Goal: Transaction & Acquisition: Purchase product/service

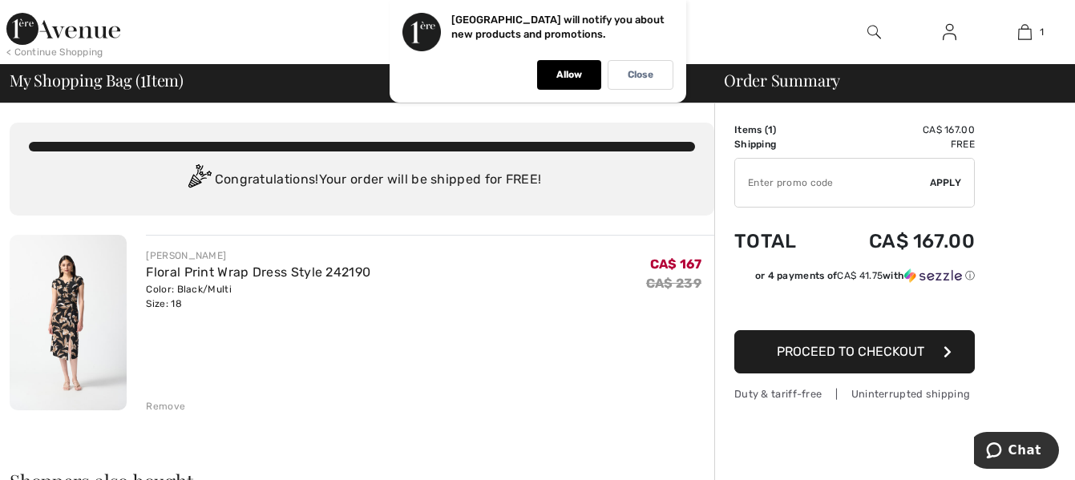
click at [649, 18] on div "1ère Avenue will notify you about new products and promotions." at bounding box center [562, 32] width 222 height 38
click at [723, 31] on div "< Continue Shopping 1 Added to Bag Joseph Ribkoff Floral Print Wrap Dress Style…" at bounding box center [537, 32] width 1075 height 64
click at [279, 32] on div at bounding box center [396, 32] width 538 height 64
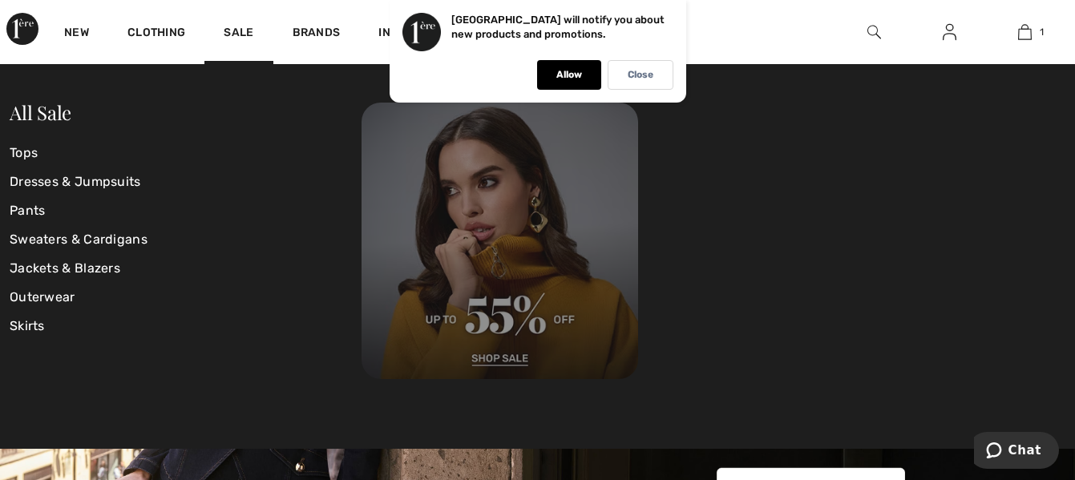
click at [497, 357] on img at bounding box center [499, 241] width 277 height 277
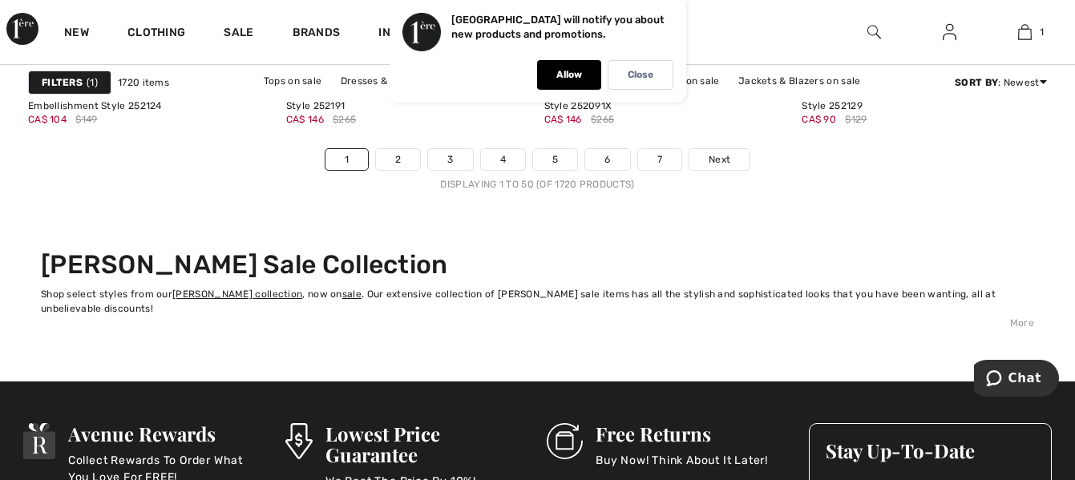
scroll to position [7085, 0]
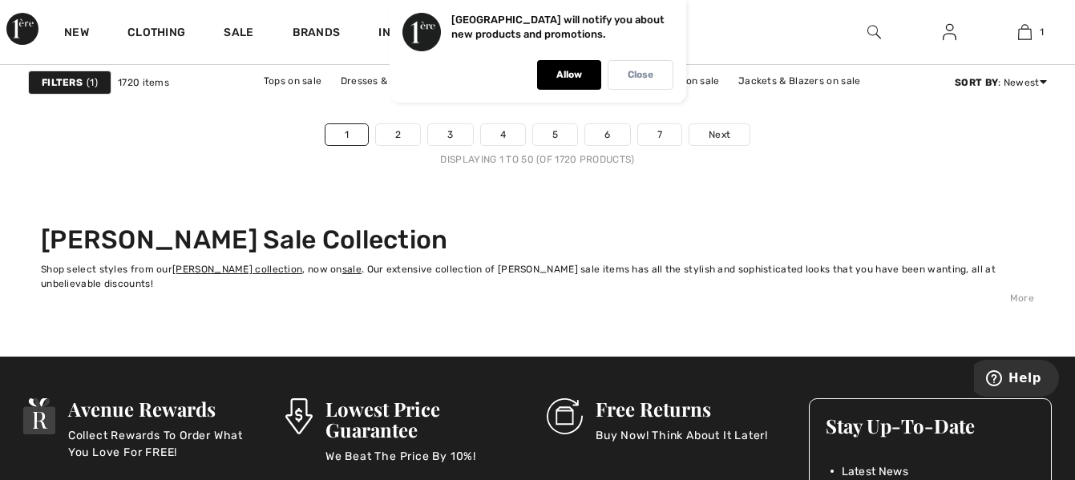
click at [633, 75] on p "Close" at bounding box center [641, 75] width 26 height 12
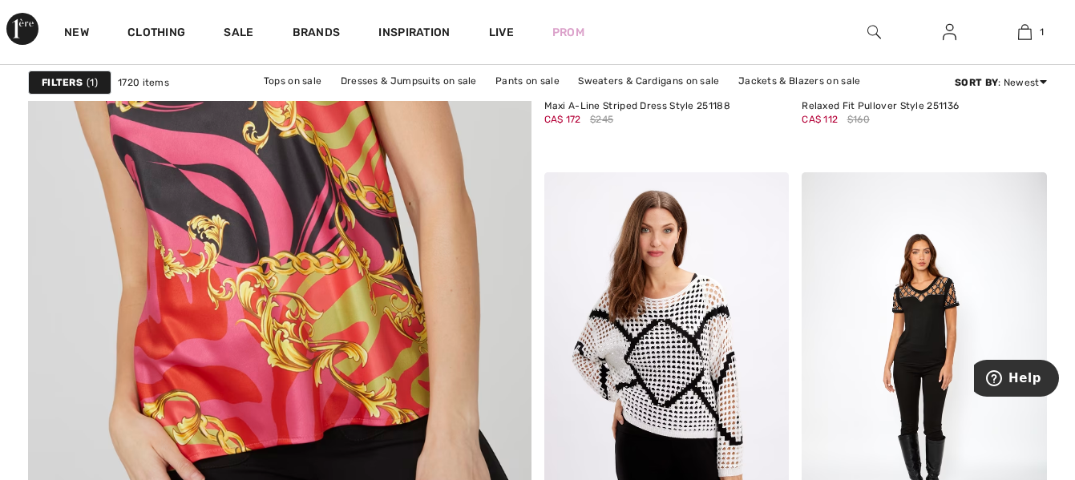
scroll to position [1242, 0]
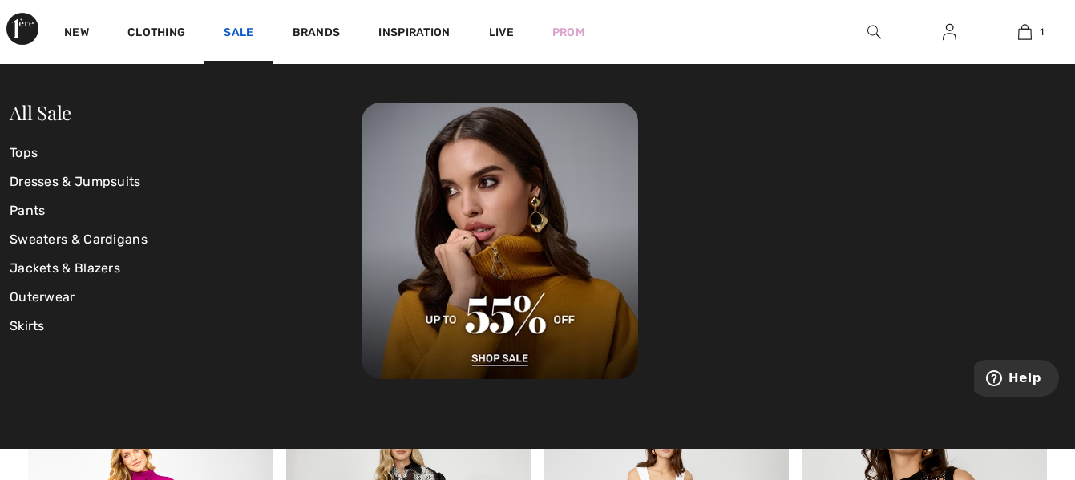
click at [234, 31] on link "Sale" at bounding box center [239, 34] width 30 height 17
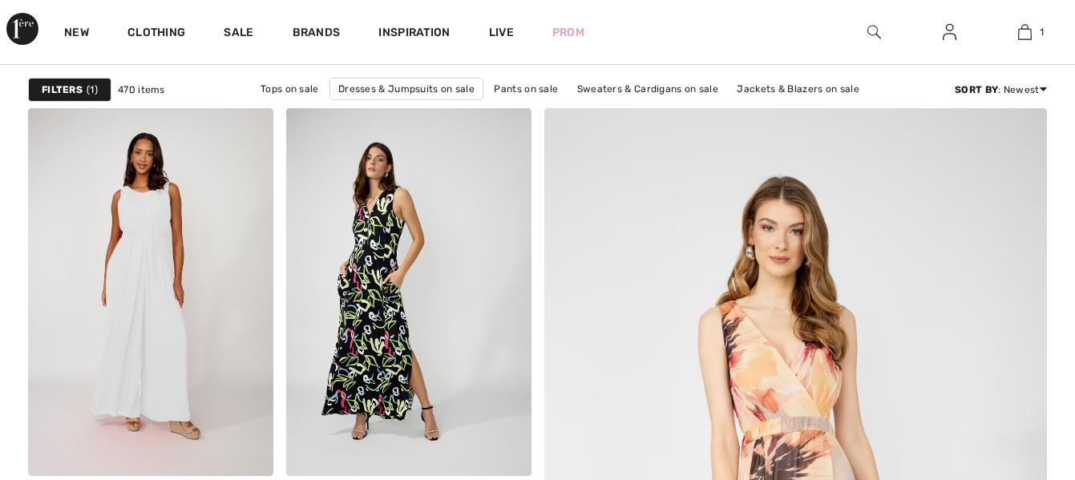
click at [52, 83] on strong "Filters" at bounding box center [62, 90] width 41 height 14
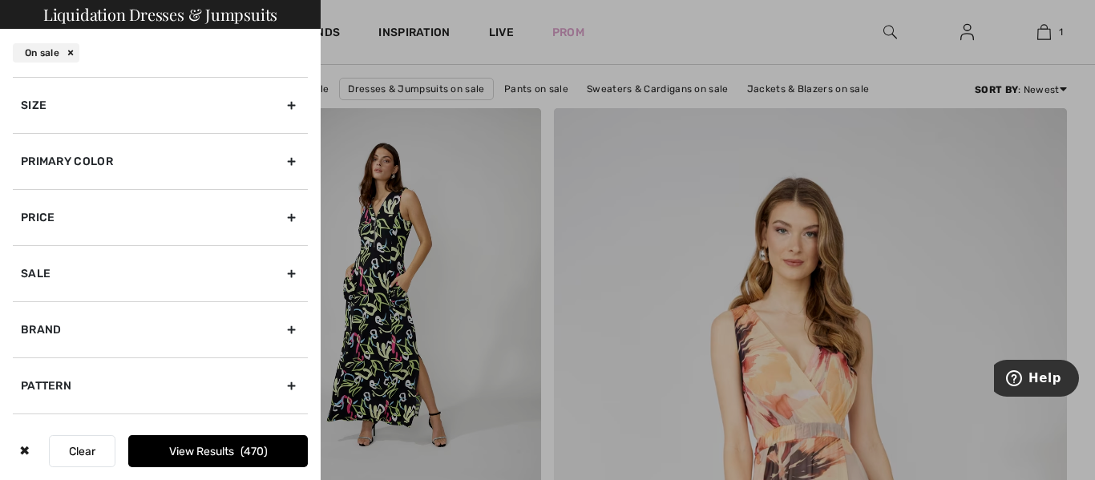
click at [38, 105] on div "Size" at bounding box center [160, 105] width 295 height 56
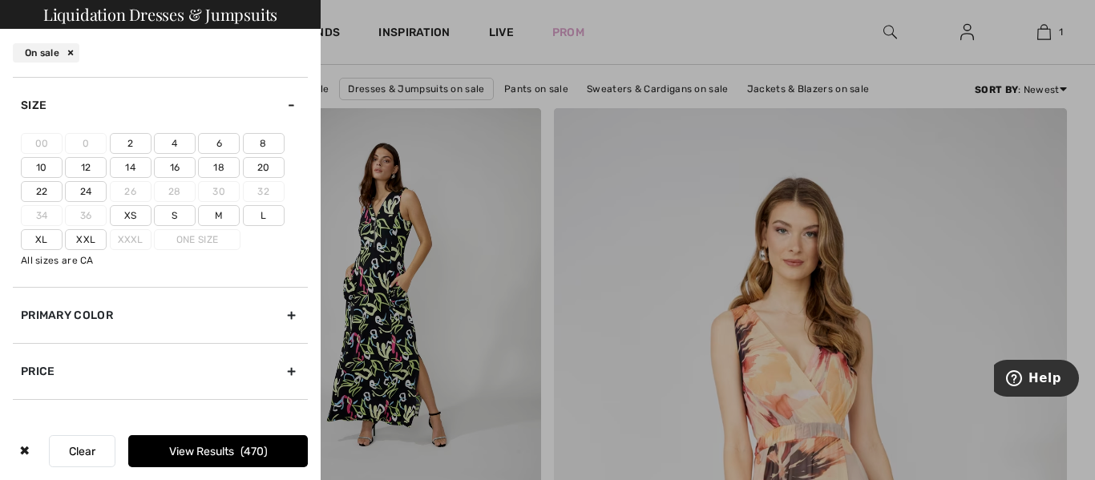
click at [216, 168] on label "18" at bounding box center [219, 167] width 42 height 21
click at [0, 0] on input"] "18" at bounding box center [0, 0] width 0 height 0
click at [227, 164] on label "18" at bounding box center [219, 167] width 42 height 21
click at [0, 0] on input"] "18" at bounding box center [0, 0] width 0 height 0
click at [223, 165] on label "18" at bounding box center [219, 167] width 42 height 21
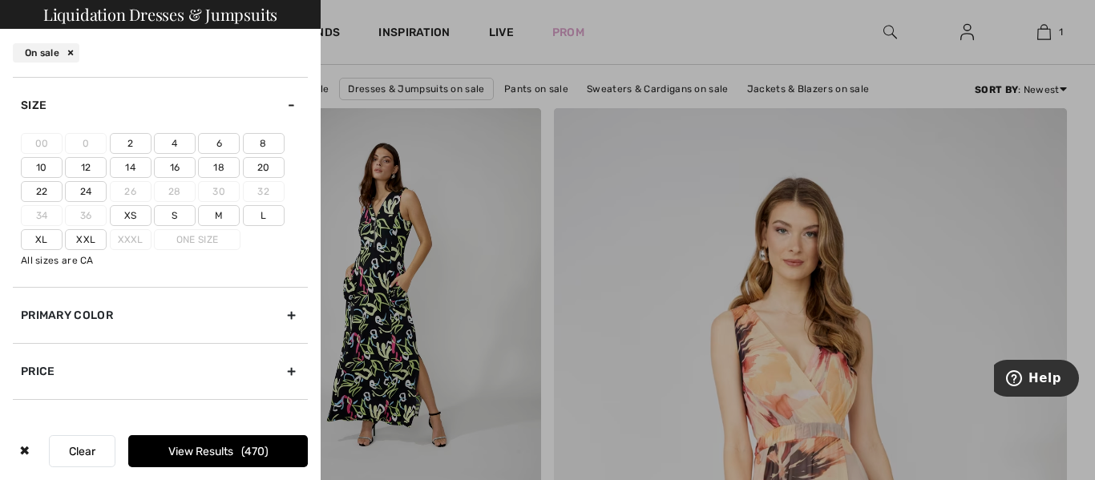
click at [0, 0] on input"] "18" at bounding box center [0, 0] width 0 height 0
click at [191, 446] on button "View Results 92" at bounding box center [218, 451] width 180 height 32
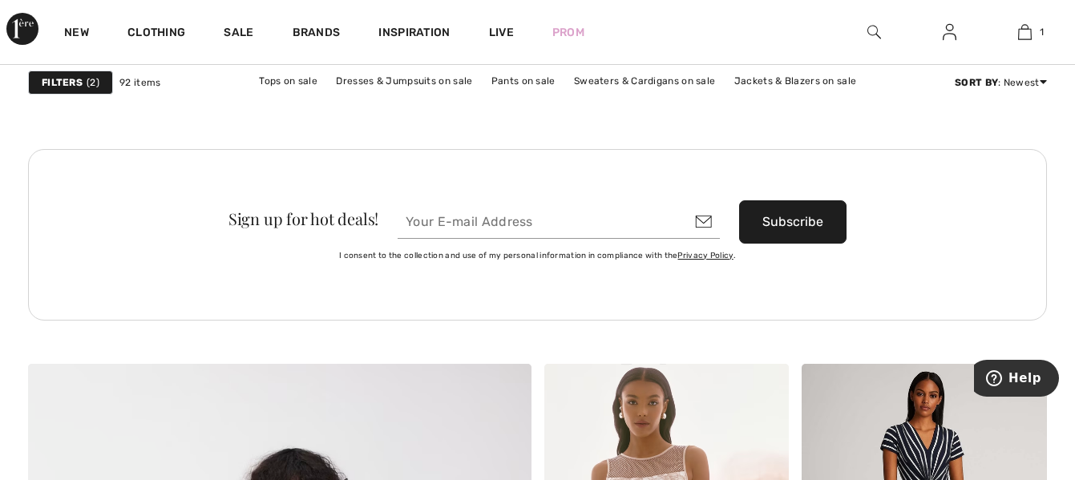
scroll to position [3334, 0]
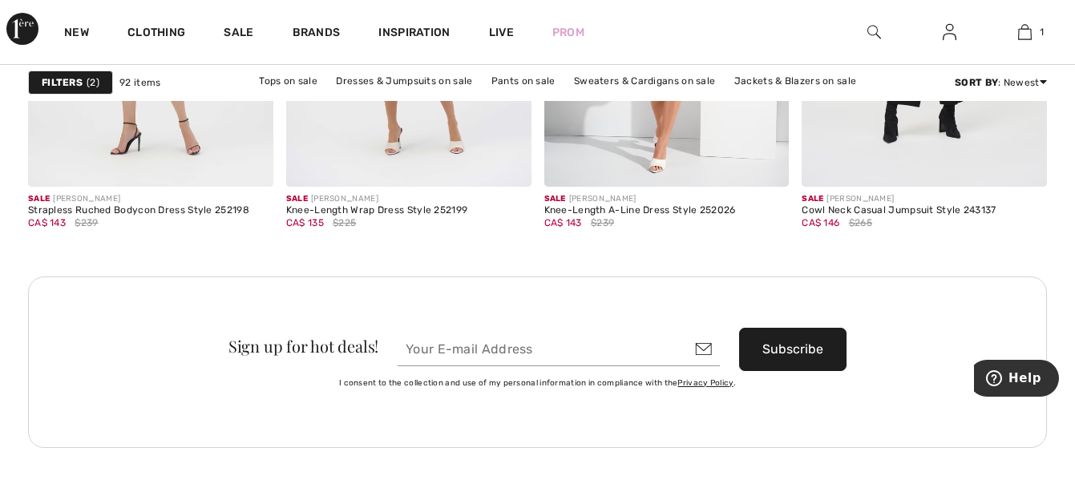
click at [522, 345] on input "email" at bounding box center [559, 350] width 322 height 34
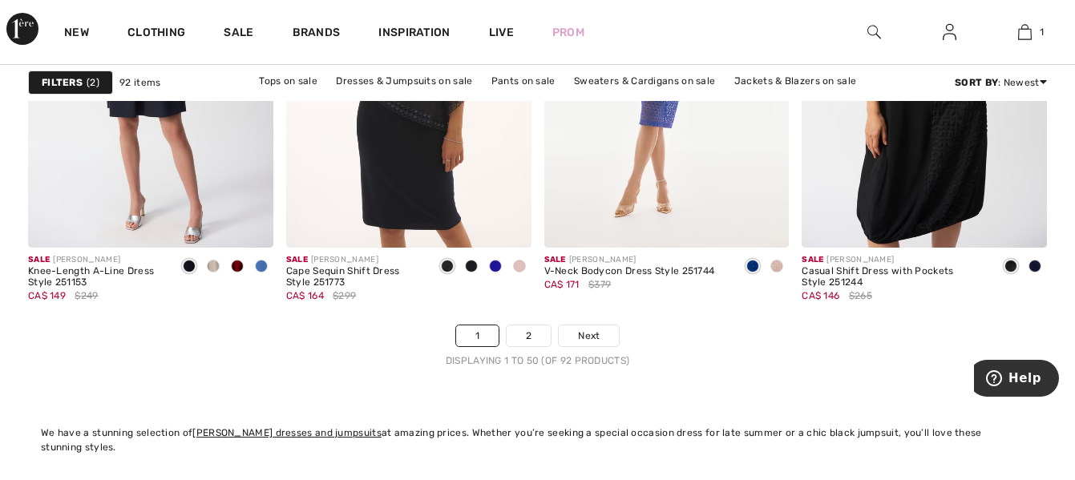
scroll to position [6915, 0]
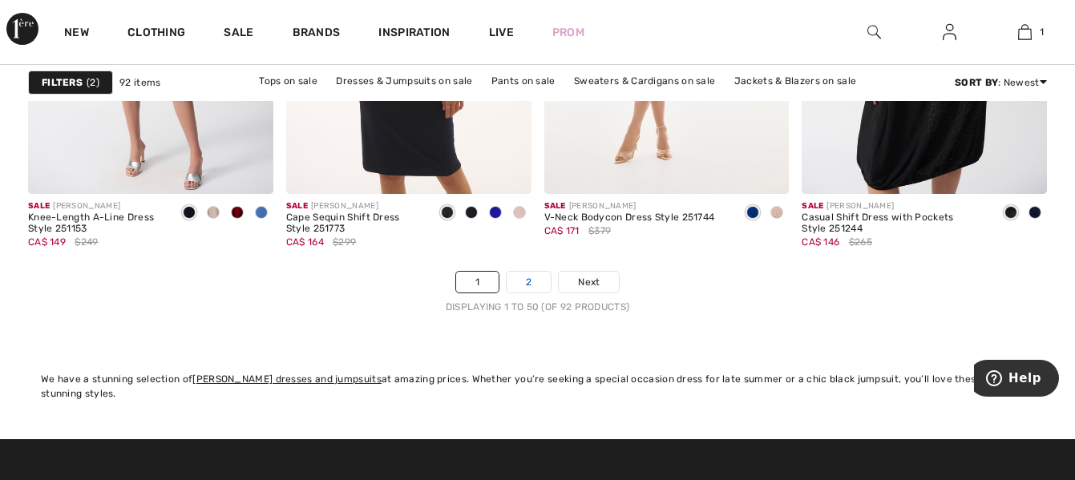
click at [531, 282] on link "2" at bounding box center [529, 282] width 44 height 21
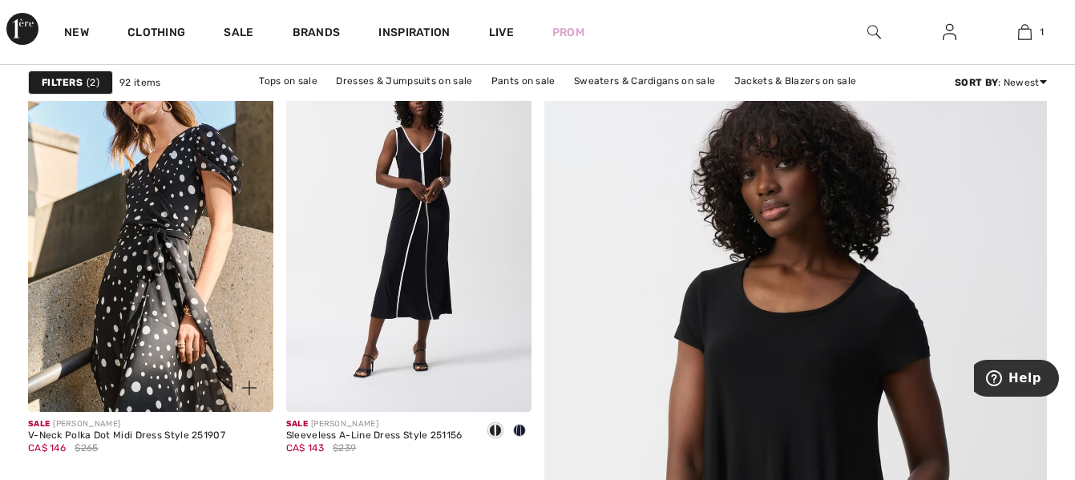
click at [181, 269] on img at bounding box center [150, 228] width 245 height 368
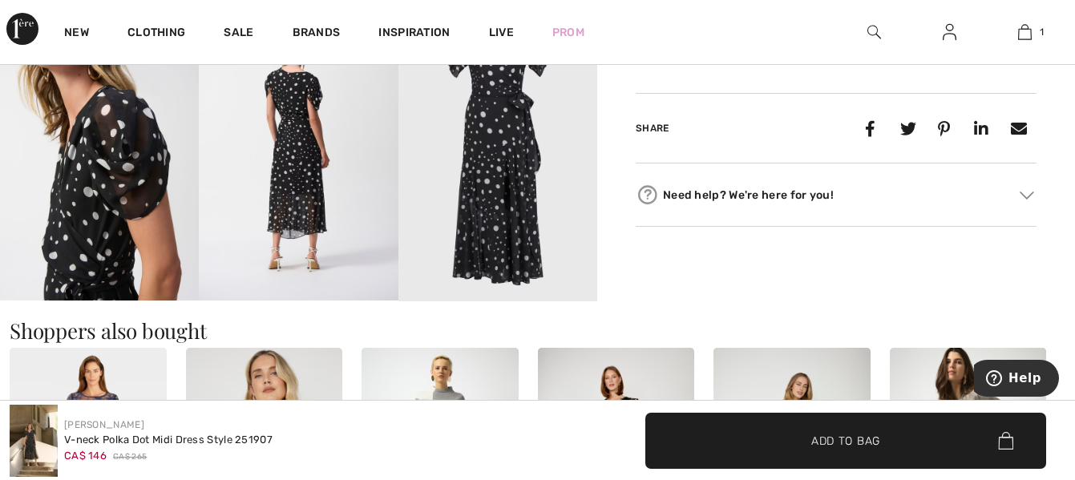
scroll to position [802, 0]
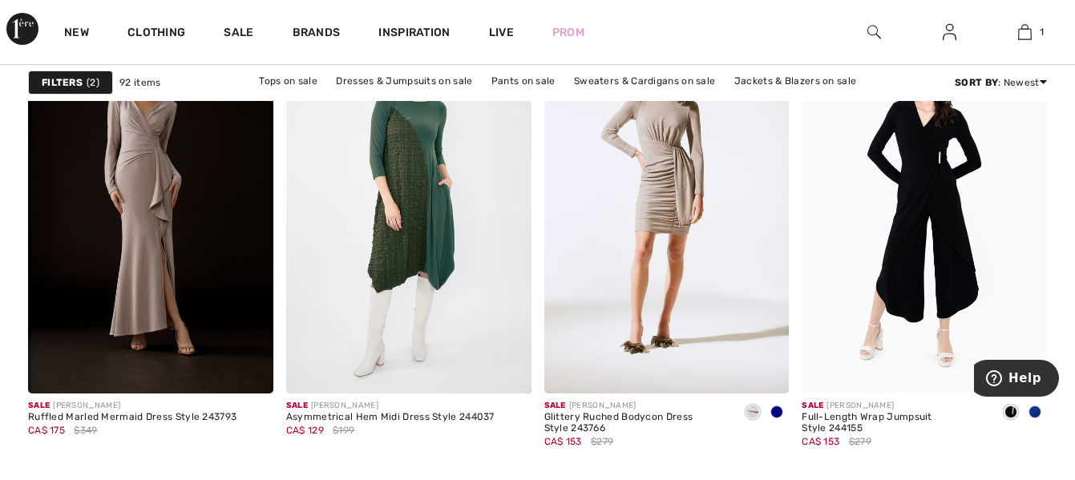
scroll to position [2148, 0]
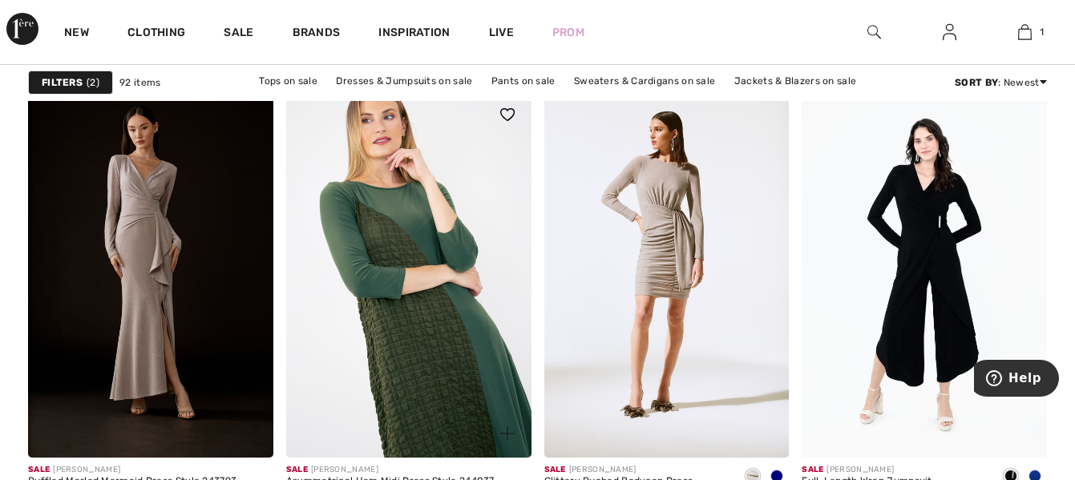
click at [426, 334] on img at bounding box center [408, 275] width 245 height 368
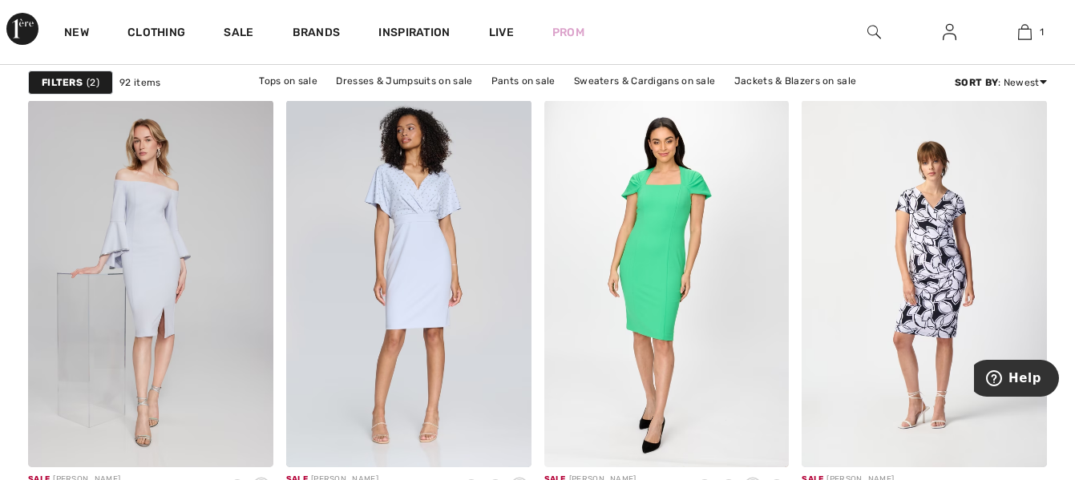
scroll to position [5130, 0]
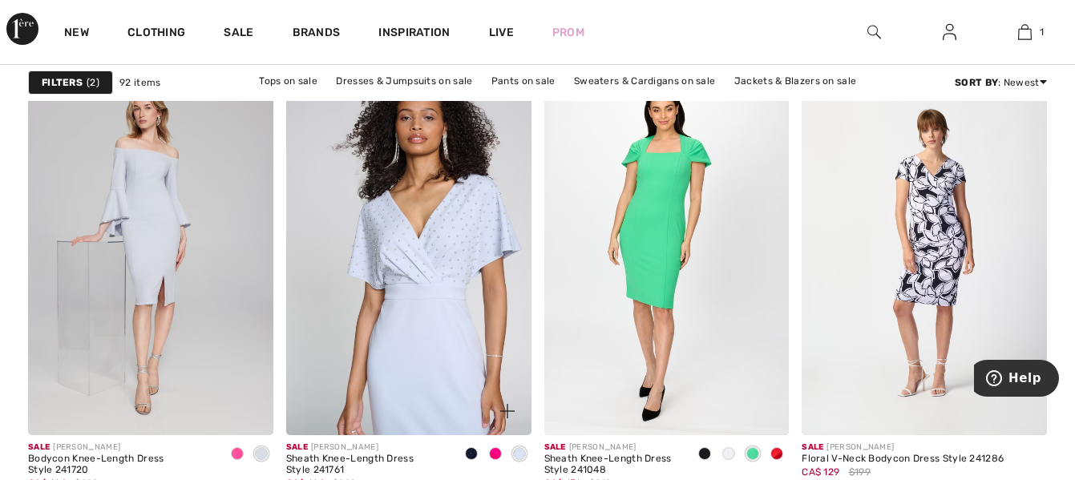
click at [470, 247] on img at bounding box center [408, 252] width 245 height 368
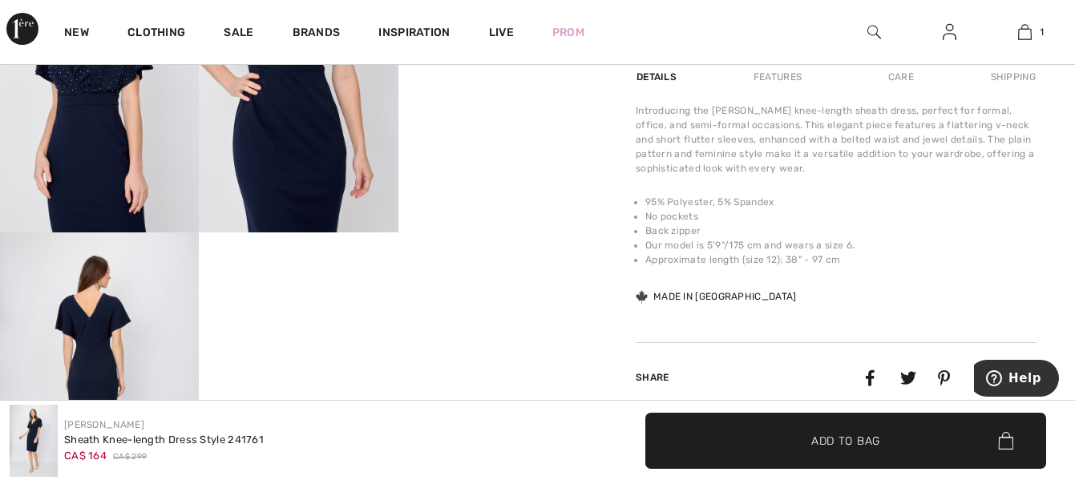
scroll to position [641, 0]
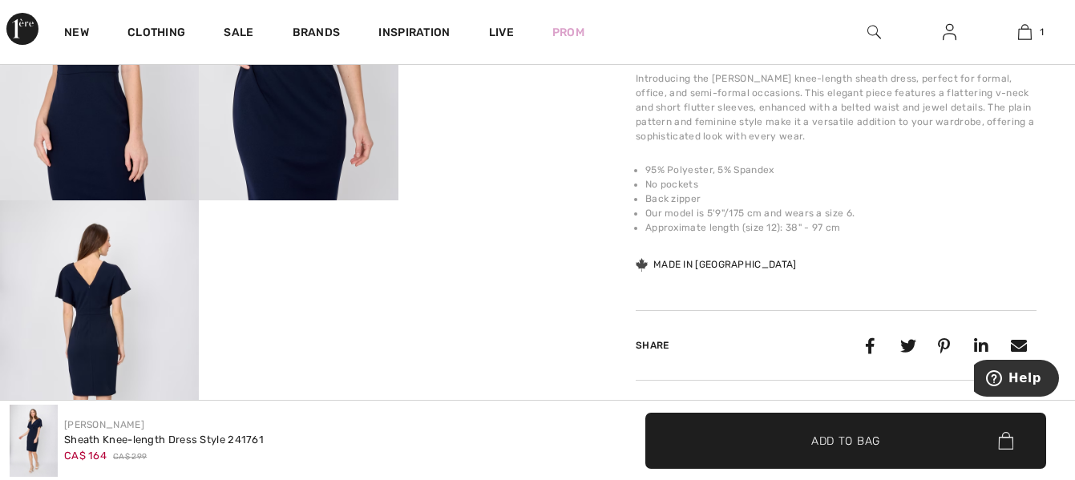
click at [95, 322] on img at bounding box center [99, 349] width 199 height 298
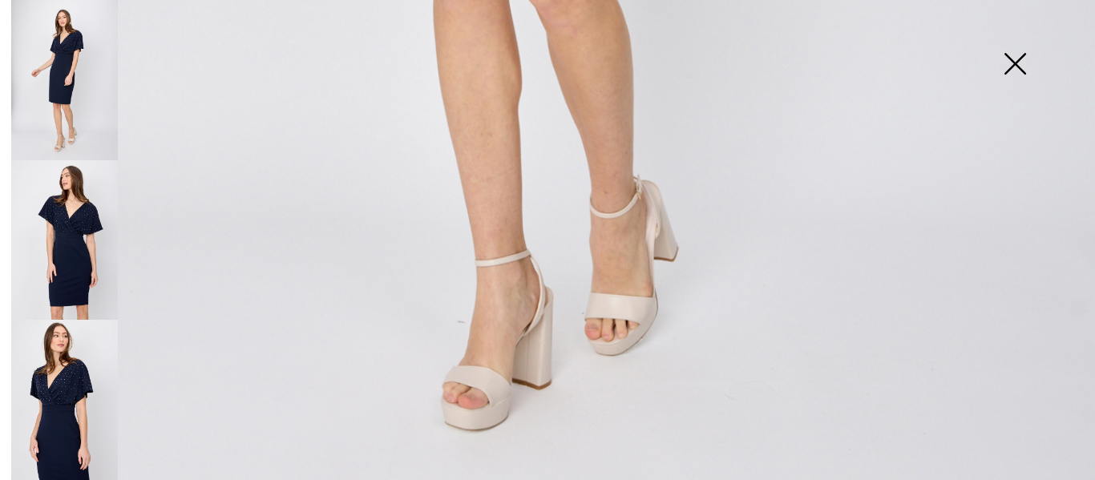
scroll to position [1132, 0]
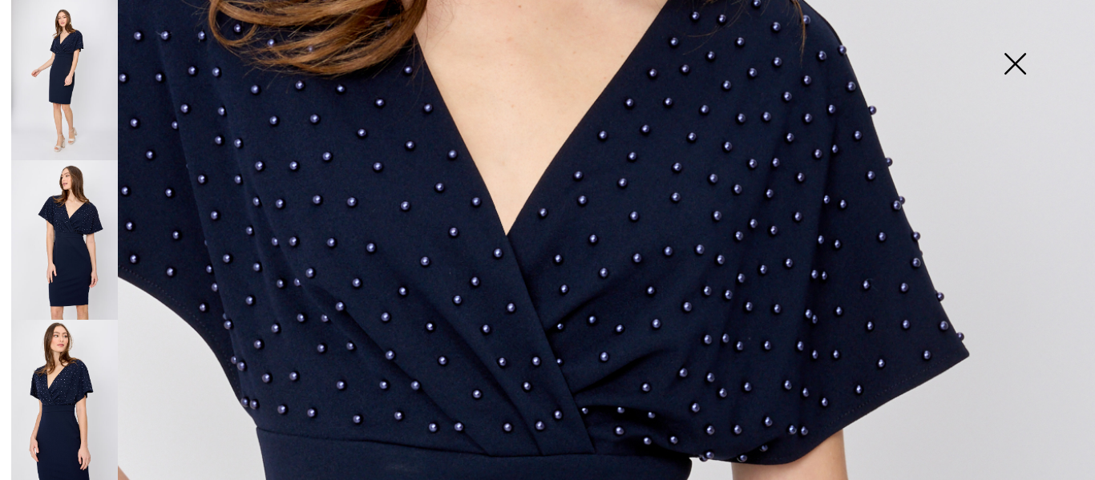
scroll to position [224, 0]
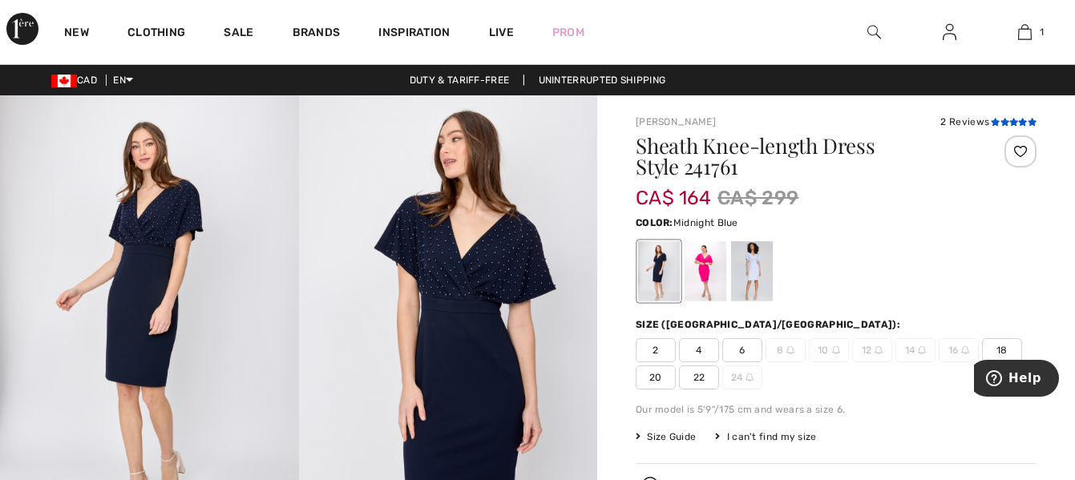
click at [1002, 120] on icon at bounding box center [1004, 122] width 9 height 8
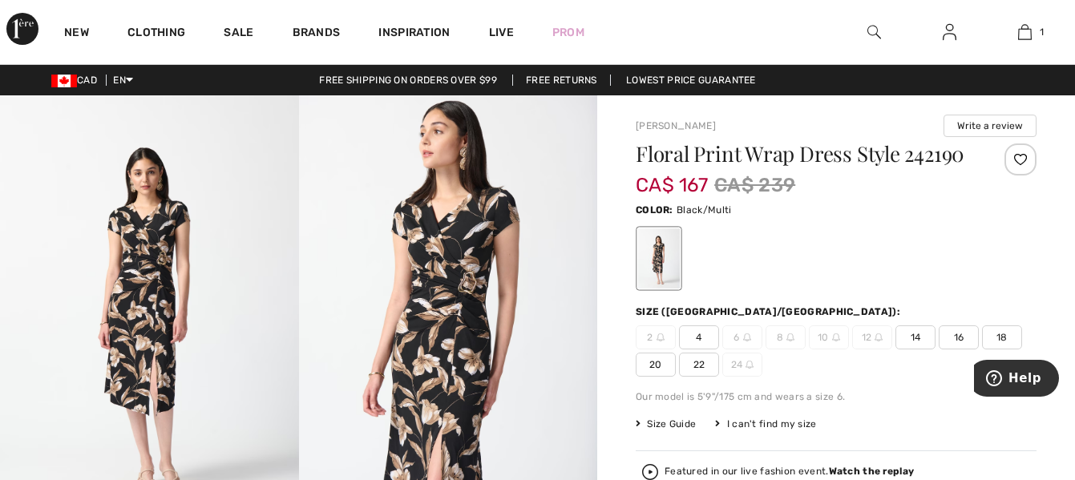
click at [1001, 334] on span "18" at bounding box center [1002, 337] width 40 height 24
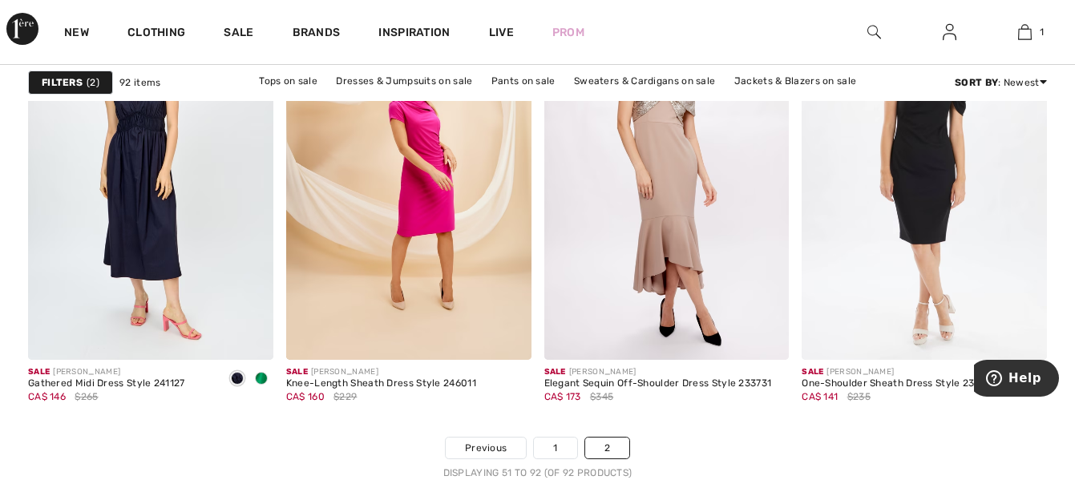
scroll to position [5931, 0]
